Goal: Communication & Community: Connect with others

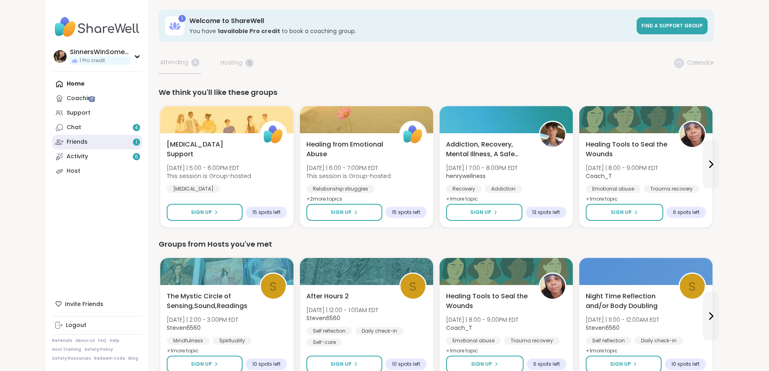
click at [88, 138] on link "Friends 1" at bounding box center [97, 142] width 90 height 15
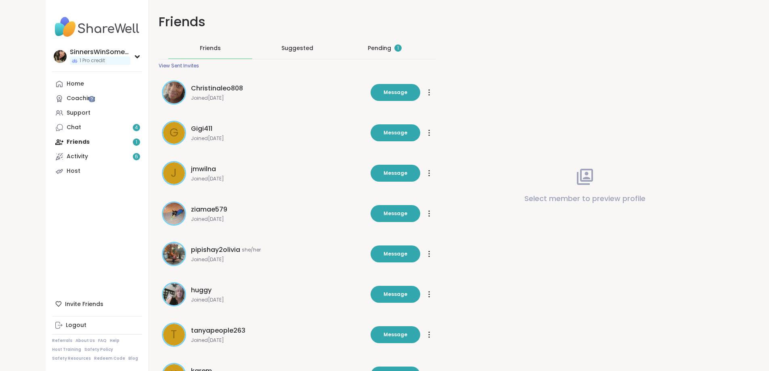
click at [377, 53] on div "Pending 1" at bounding box center [385, 48] width 84 height 21
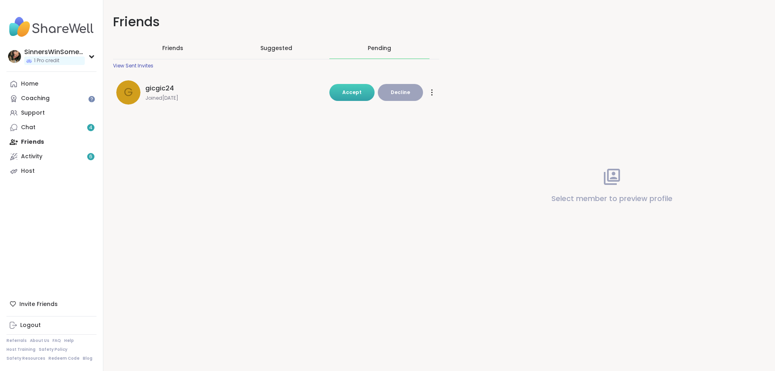
click at [361, 96] on button "Accept" at bounding box center [352, 92] width 45 height 17
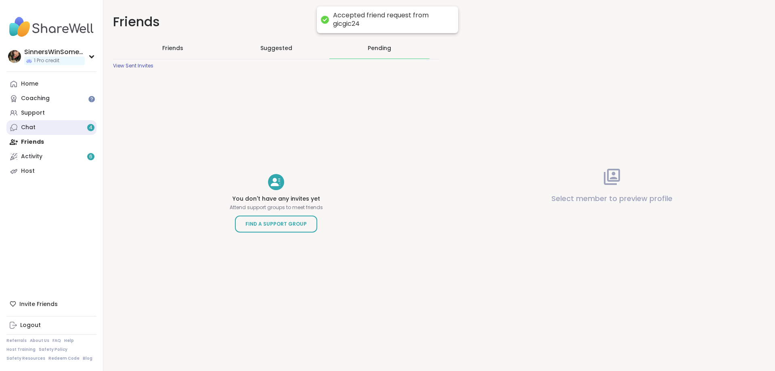
click at [82, 128] on link "Chat 4" at bounding box center [51, 127] width 90 height 15
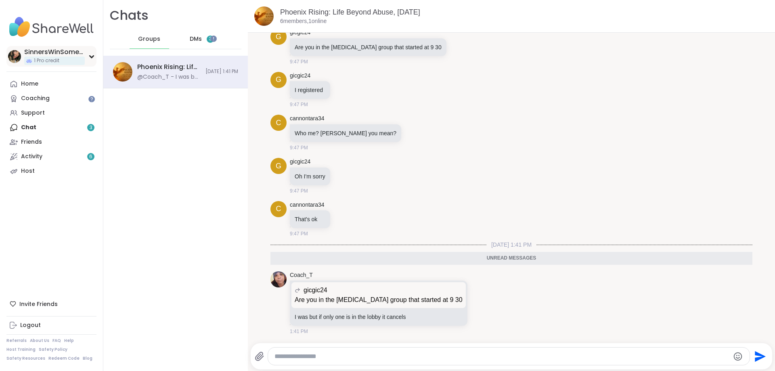
click at [40, 50] on div "SinnersWinSometimes" at bounding box center [54, 52] width 61 height 9
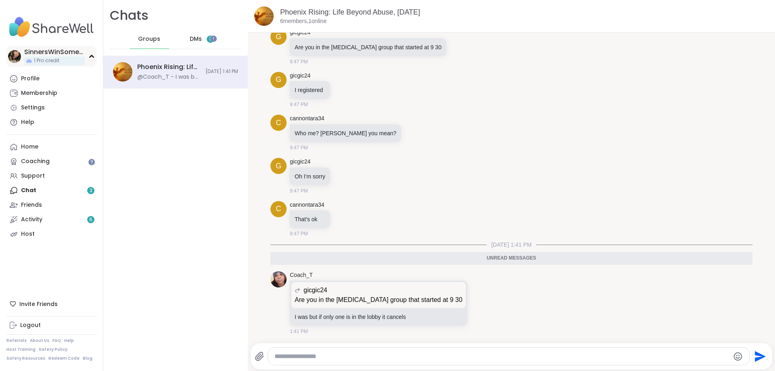
click at [40, 52] on div "SinnersWinSometimes" at bounding box center [54, 52] width 61 height 9
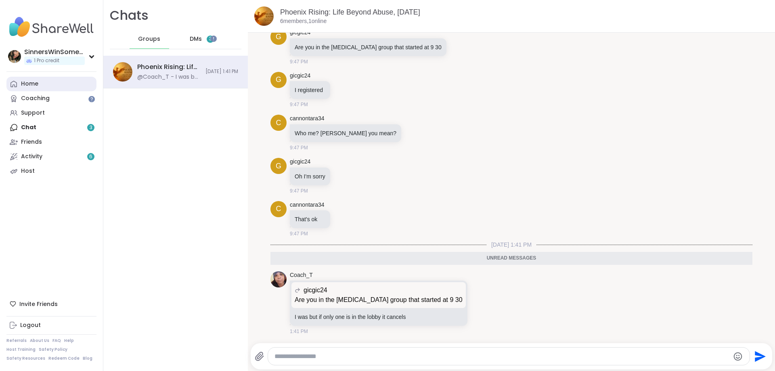
click at [49, 87] on link "Home" at bounding box center [51, 84] width 90 height 15
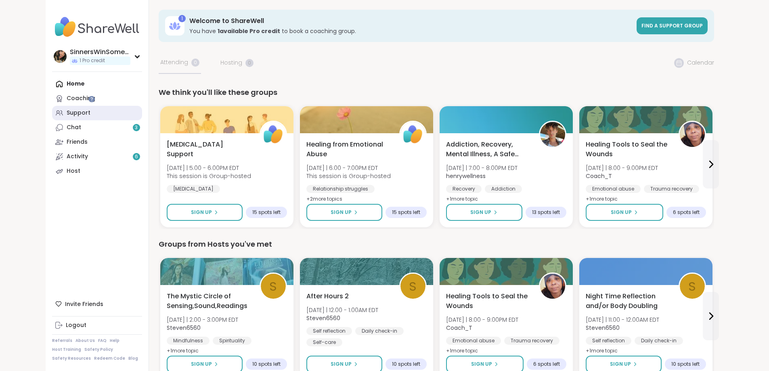
click at [59, 116] on link "Support" at bounding box center [97, 113] width 90 height 15
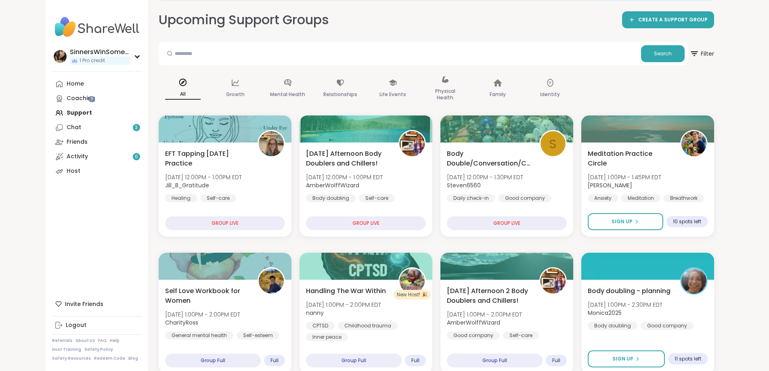
scroll to position [67, 0]
